Goal: Information Seeking & Learning: Learn about a topic

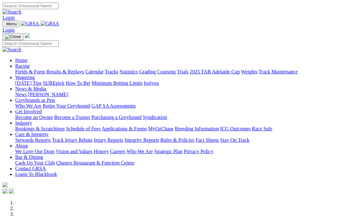
click at [15, 69] on link "Fields & Form" at bounding box center [30, 71] width 30 height 5
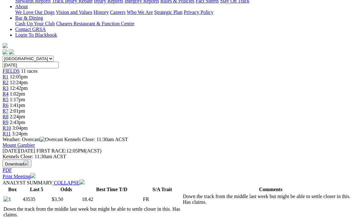
scroll to position [158, 0]
